Goal: Use online tool/utility: Utilize a website feature to perform a specific function

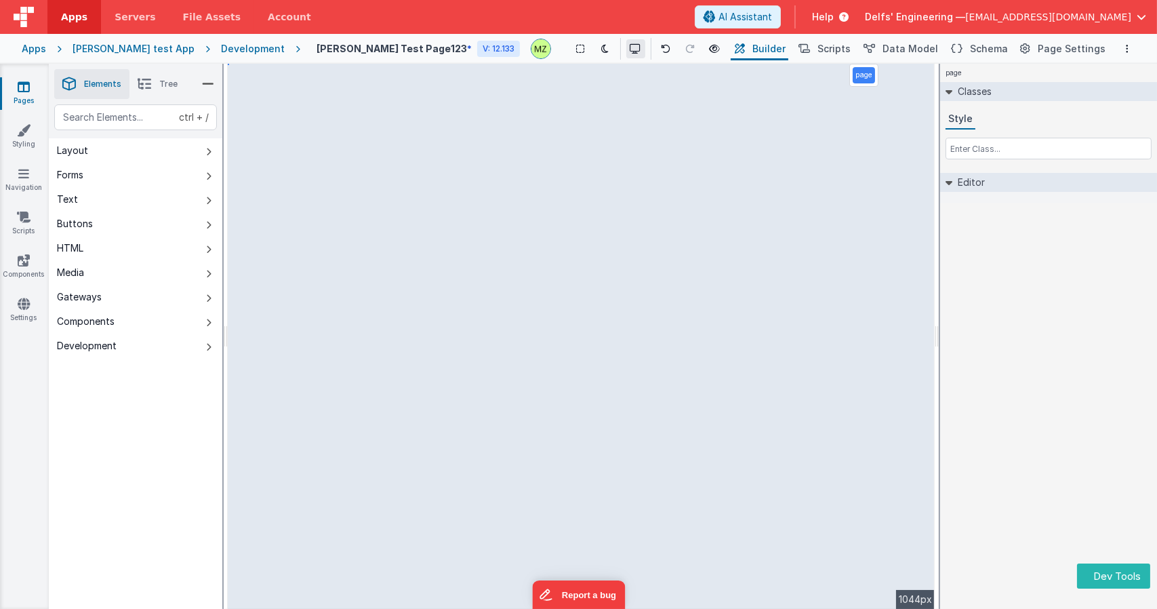
click at [626, 54] on button at bounding box center [635, 48] width 19 height 19
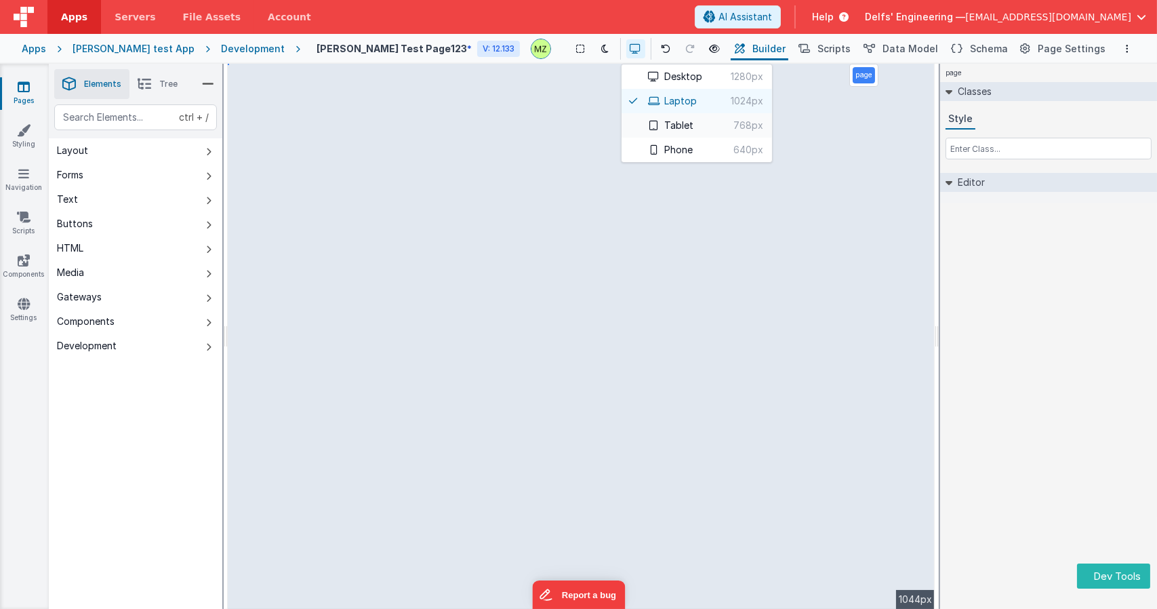
click at [643, 121] on button "Tablet 768px" at bounding box center [697, 125] width 151 height 24
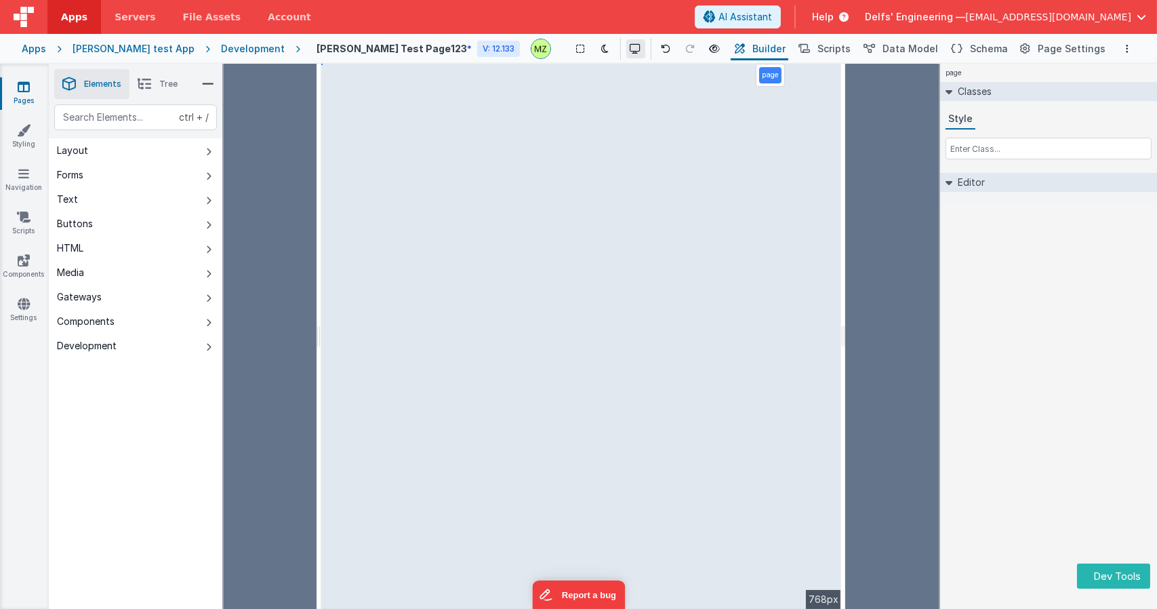
click at [631, 52] on icon at bounding box center [636, 48] width 11 height 9
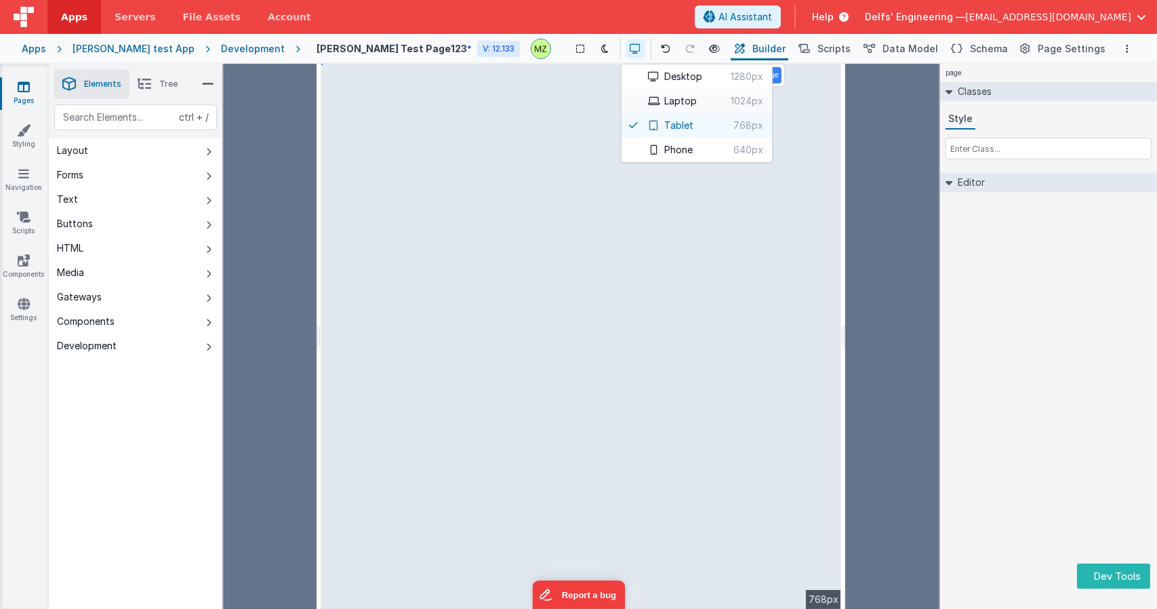
click at [641, 93] on button "Laptop 1024px" at bounding box center [697, 101] width 151 height 24
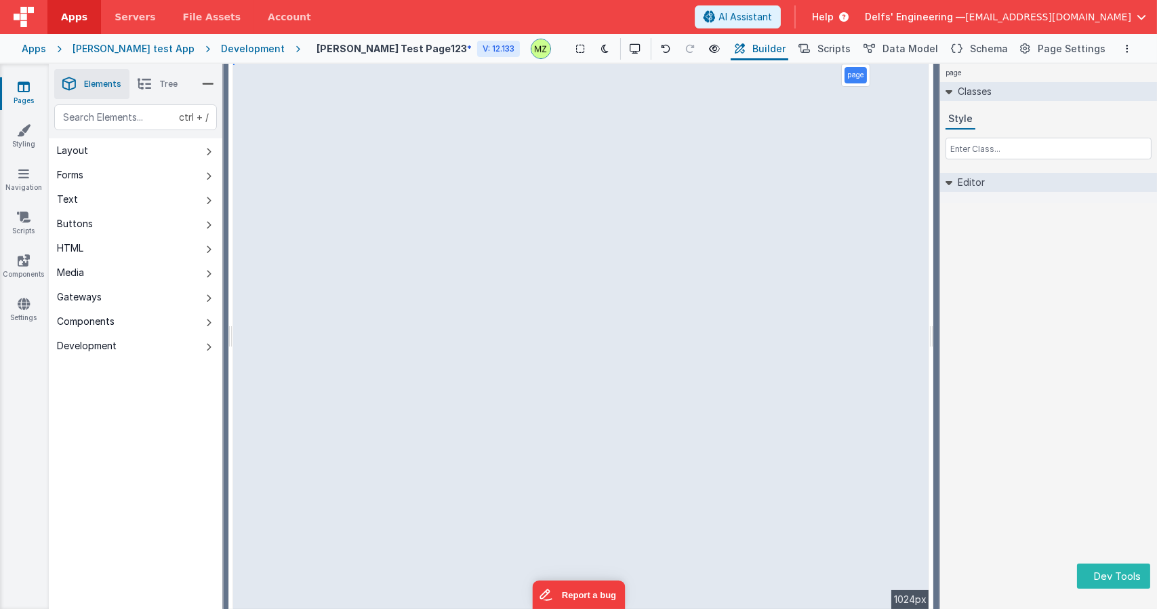
click at [1055, 302] on div "page Classes Style Editor DEV: Focus DEV: builderToggleConditionalCSS DEV: Remo…" at bounding box center [1048, 336] width 217 height 545
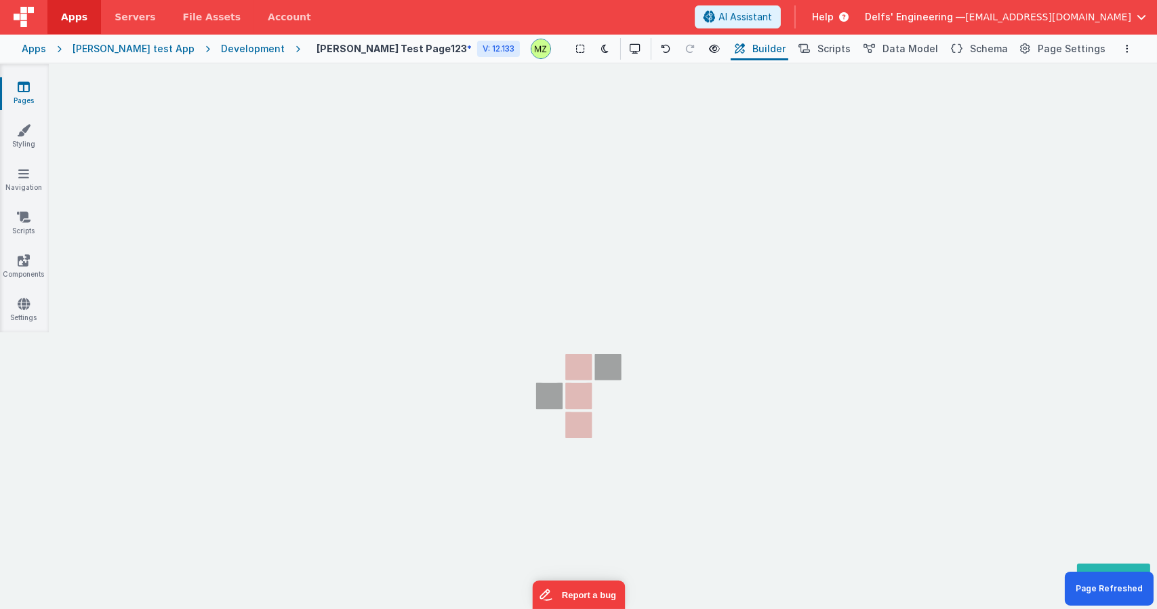
click at [423, 151] on section "Pages Styling Navigation Scripts Components Settings" at bounding box center [578, 350] width 1157 height 573
